Goal: Task Accomplishment & Management: Use online tool/utility

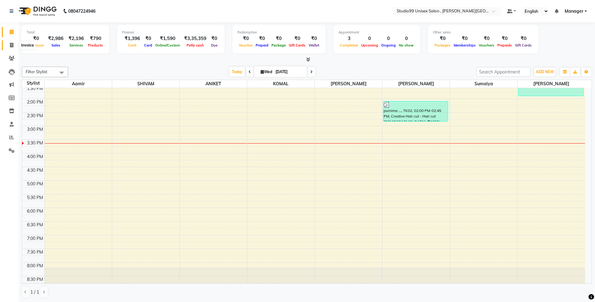
click at [13, 42] on span at bounding box center [11, 45] width 11 height 7
select select "7699"
select select "service"
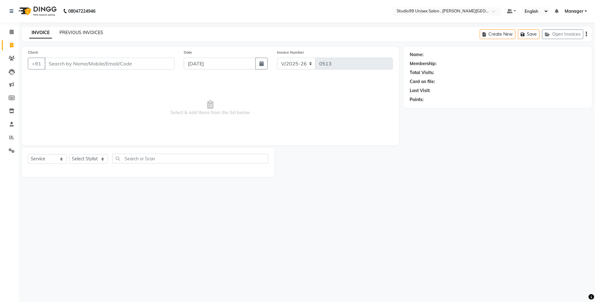
click at [79, 30] on link "PREVIOUS INVOICES" at bounding box center [82, 33] width 44 height 6
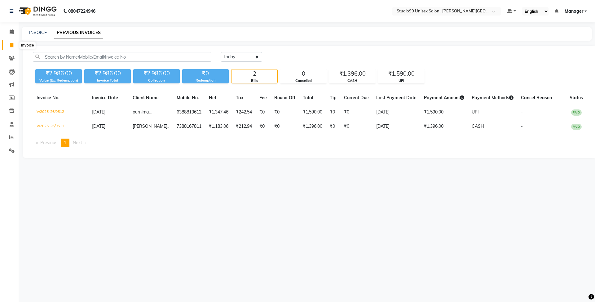
click at [10, 44] on icon at bounding box center [11, 45] width 3 height 5
select select "service"
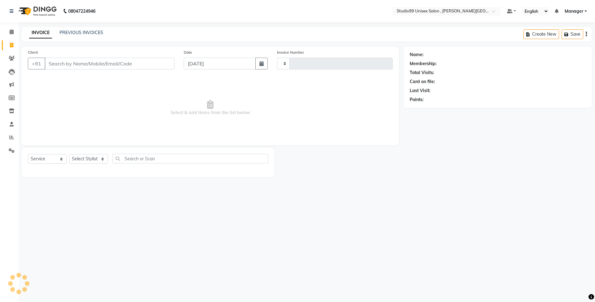
type input "0513"
select select "7699"
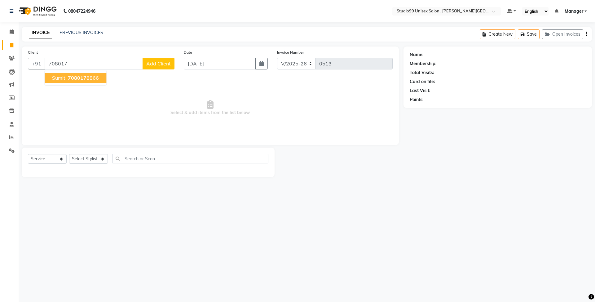
click at [90, 75] on ngb-highlight "708017 8866" at bounding box center [83, 78] width 32 height 6
type input "7080178866"
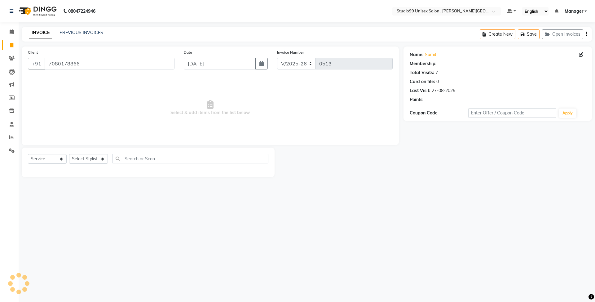
select select "1: Object"
click at [98, 161] on select "Select Stylist [PERSON_NAME] [PERSON_NAME] [PERSON_NAME] Manager [PERSON_NAME] …" at bounding box center [88, 159] width 39 height 10
select select "83225"
click at [69, 154] on select "Select Stylist [PERSON_NAME] [PERSON_NAME] [PERSON_NAME] Manager [PERSON_NAME] …" at bounding box center [88, 159] width 39 height 10
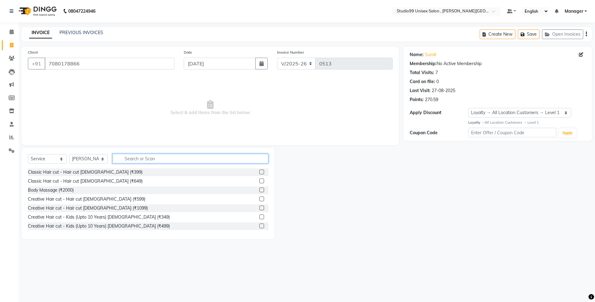
click at [154, 158] on input "text" at bounding box center [191, 159] width 156 height 10
type input "wash"
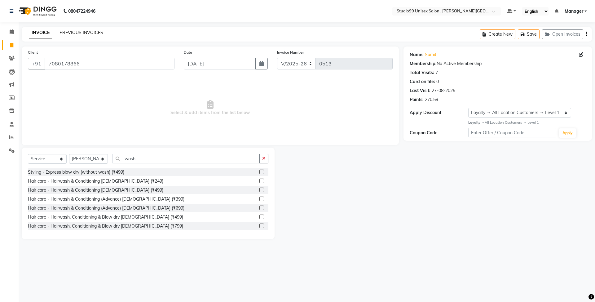
click at [86, 30] on link "PREVIOUS INVOICES" at bounding box center [82, 33] width 44 height 6
click at [67, 62] on input "7080178866" at bounding box center [110, 64] width 130 height 12
click at [67, 61] on input "7080178866" at bounding box center [110, 64] width 130 height 12
click at [12, 56] on icon at bounding box center [12, 58] width 6 height 5
click at [259, 181] on label at bounding box center [261, 181] width 5 height 5
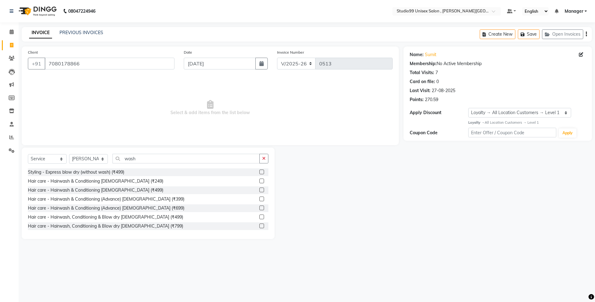
click at [259, 181] on input "checkbox" at bounding box center [261, 181] width 4 height 4
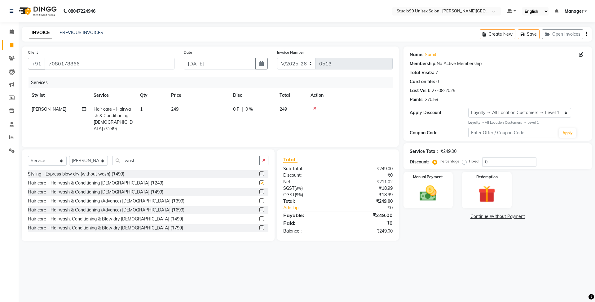
checkbox input "false"
click at [438, 202] on img at bounding box center [428, 193] width 29 height 20
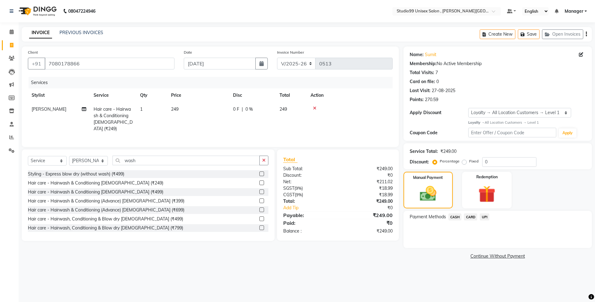
click at [454, 218] on span "CASH" at bounding box center [455, 216] width 13 height 7
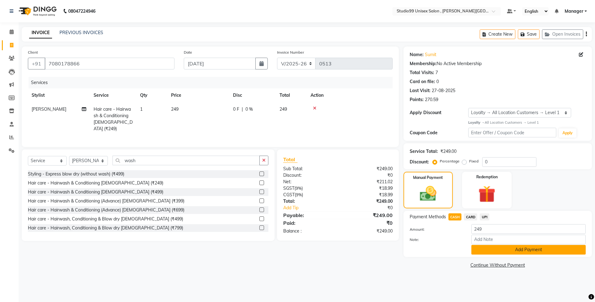
click at [559, 250] on button "Add Payment" at bounding box center [528, 250] width 114 height 10
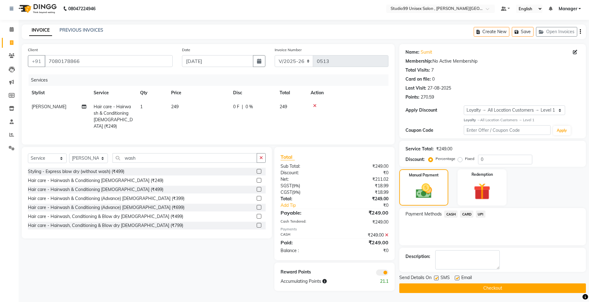
scroll to position [3, 0]
click at [428, 288] on button "Checkout" at bounding box center [492, 288] width 187 height 10
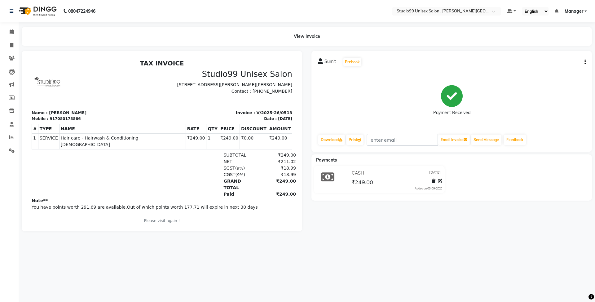
click at [62, 122] on div "917080178866" at bounding box center [65, 119] width 31 height 6
copy div "917080178866"
click at [10, 56] on icon at bounding box center [12, 58] width 6 height 5
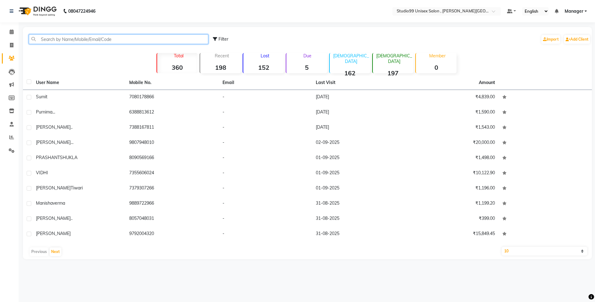
click at [91, 40] on input "text" at bounding box center [118, 39] width 179 height 10
paste input "917080178866"
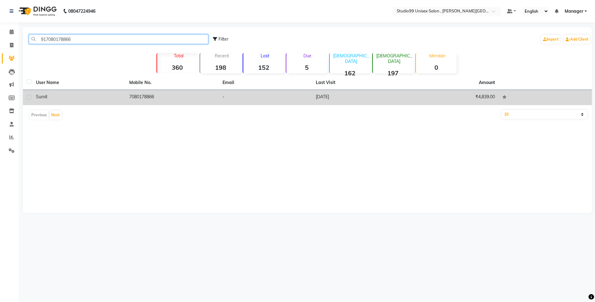
type input "917080178866"
click at [102, 95] on div "Sumit" at bounding box center [79, 97] width 86 height 7
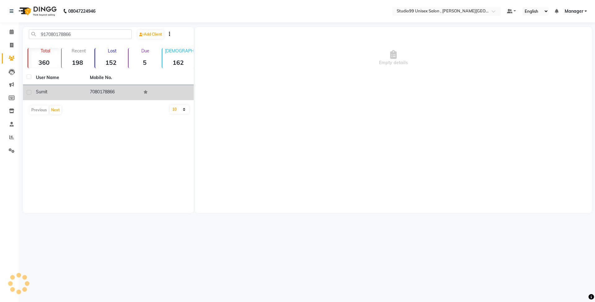
click at [102, 95] on td "7080178866" at bounding box center [113, 92] width 54 height 15
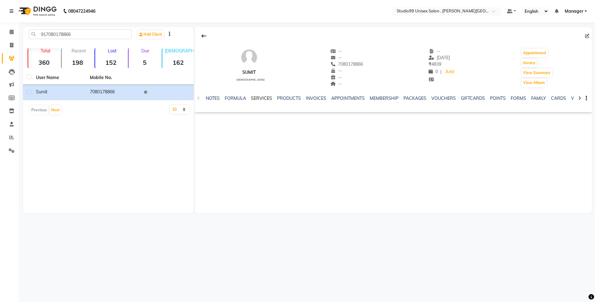
click at [267, 99] on link "SERVICES" at bounding box center [261, 98] width 21 height 6
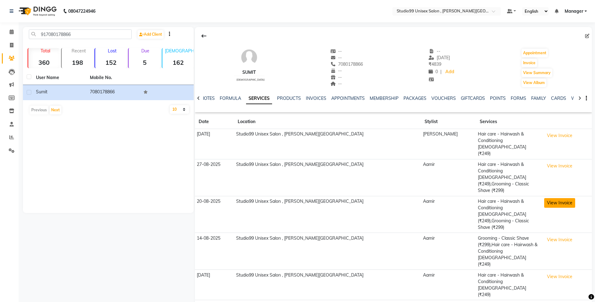
click at [544, 198] on button "View Invoice" at bounding box center [559, 203] width 31 height 10
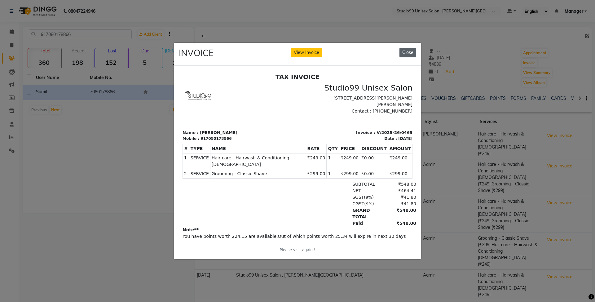
click at [413, 49] on button "Close" at bounding box center [408, 53] width 17 height 10
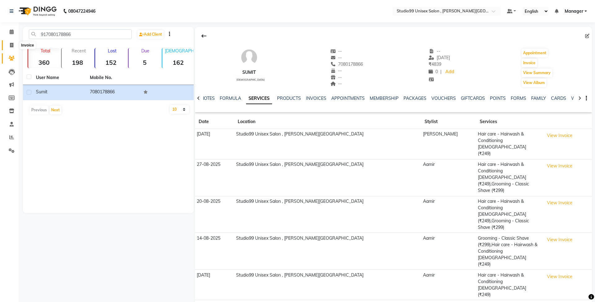
click at [10, 44] on icon at bounding box center [11, 45] width 3 height 5
select select "service"
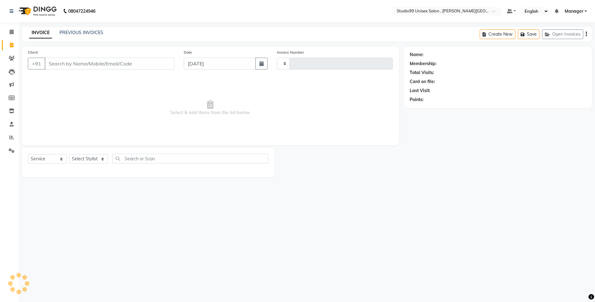
type input "0514"
select select "7699"
click at [80, 33] on link "PREVIOUS INVOICES" at bounding box center [82, 33] width 44 height 6
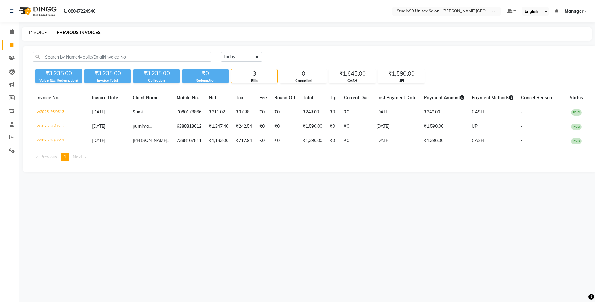
click at [40, 33] on link "INVOICE" at bounding box center [38, 33] width 18 height 6
select select "7699"
select select "service"
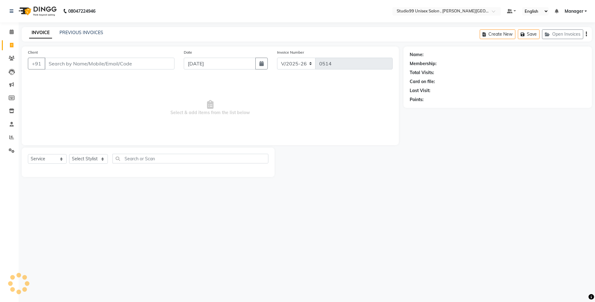
click at [90, 64] on input "Client" at bounding box center [110, 64] width 130 height 12
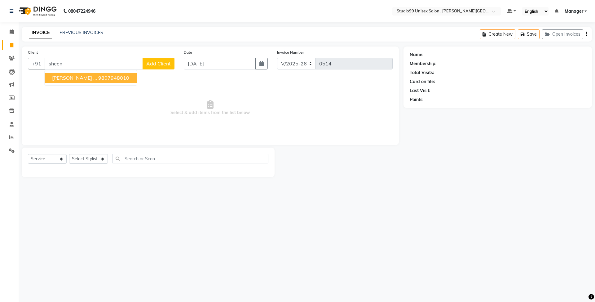
click at [98, 77] on ngb-highlight "9807948010" at bounding box center [113, 78] width 31 height 6
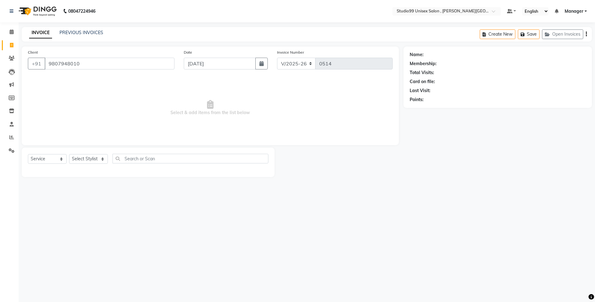
type input "9807948010"
select select "1: Object"
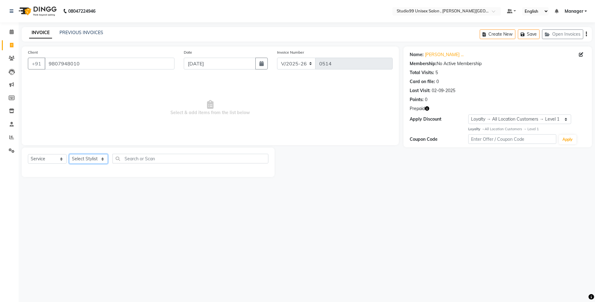
click at [96, 157] on select "Select Stylist [PERSON_NAME] [PERSON_NAME] [PERSON_NAME] Manager [PERSON_NAME] …" at bounding box center [88, 159] width 39 height 10
click at [69, 154] on select "Select Stylist [PERSON_NAME] [PERSON_NAME] [PERSON_NAME] Manager [PERSON_NAME] …" at bounding box center [88, 159] width 39 height 10
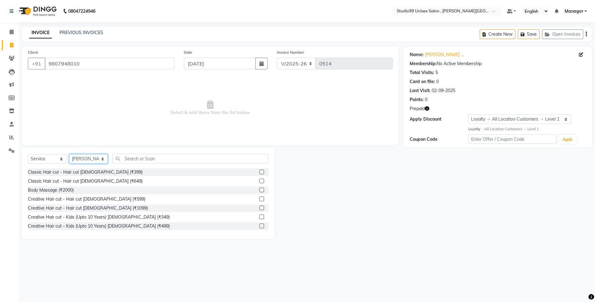
click at [92, 157] on select "Select Stylist [PERSON_NAME] [PERSON_NAME] [PERSON_NAME] Manager [PERSON_NAME] …" at bounding box center [88, 159] width 39 height 10
select select "69099"
click at [69, 154] on select "Select Stylist [PERSON_NAME] [PERSON_NAME] [PERSON_NAME] Manager [PERSON_NAME] …" at bounding box center [88, 159] width 39 height 10
click at [130, 156] on input "text" at bounding box center [191, 159] width 156 height 10
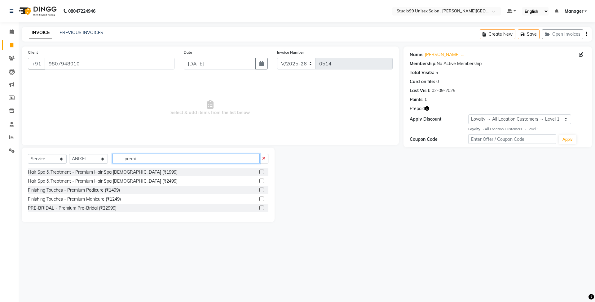
type input "premi"
click at [261, 190] on label at bounding box center [261, 190] width 5 height 5
click at [261, 190] on input "checkbox" at bounding box center [261, 190] width 4 height 4
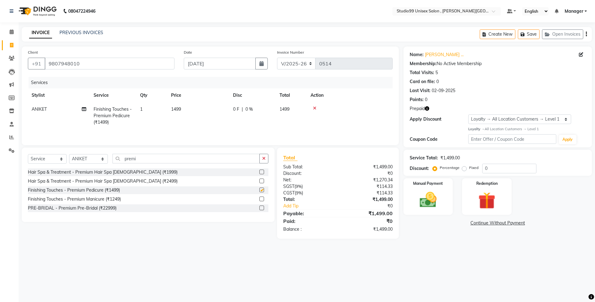
checkbox input "false"
click at [262, 201] on label at bounding box center [261, 199] width 5 height 5
click at [262, 201] on input "checkbox" at bounding box center [261, 199] width 4 height 4
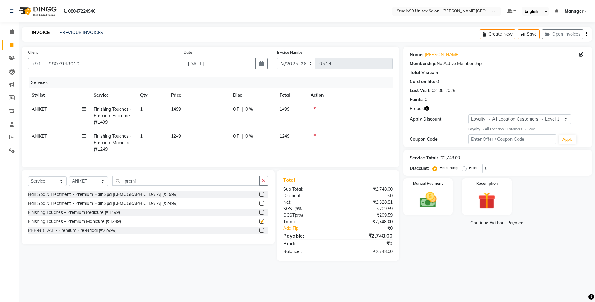
checkbox input "false"
click at [133, 281] on div "08047224946 Select Location × Studio99 Unisex Salon , [PERSON_NAME] Nagar Defau…" at bounding box center [297, 151] width 595 height 302
